Goal: Subscribe to service/newsletter

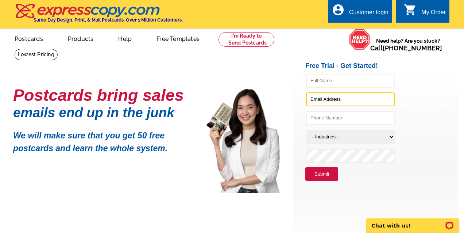
type input "[PERSON_NAME][EMAIL_ADDRESS][DOMAIN_NAME]"
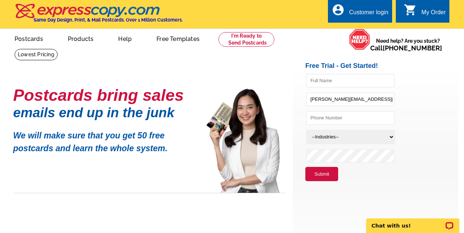
click at [321, 174] on button "Submit" at bounding box center [321, 174] width 33 height 15
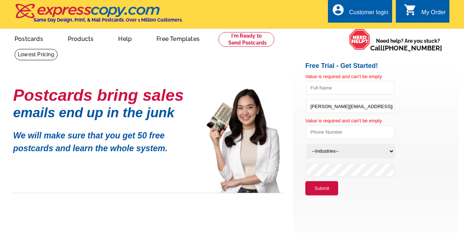
click at [357, 12] on div "Customer login" at bounding box center [368, 14] width 39 height 10
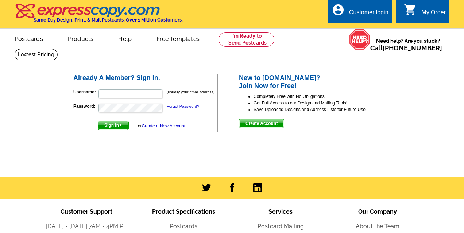
type input "[PERSON_NAME][EMAIL_ADDRESS][DOMAIN_NAME]"
click at [109, 124] on span "Sign In" at bounding box center [113, 125] width 30 height 9
